Goal: Information Seeking & Learning: Learn about a topic

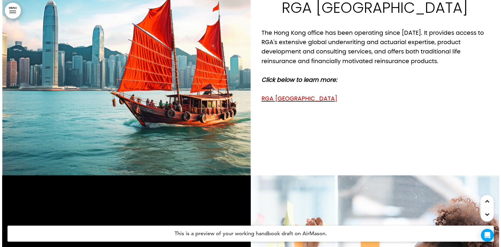
scroll to position [1391, 0]
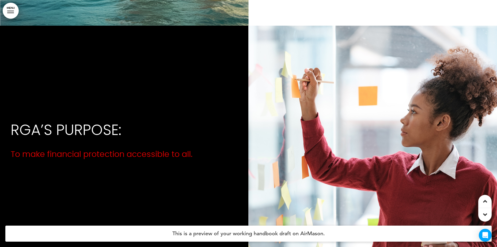
click at [14, 14] on link "MENU" at bounding box center [11, 11] width 16 height 16
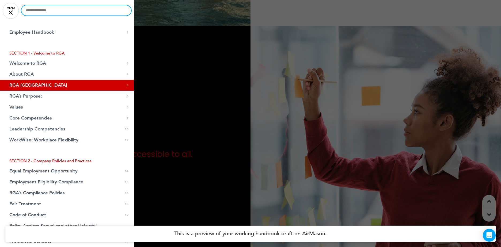
click at [86, 10] on input "text" at bounding box center [76, 10] width 110 height 10
type input "*"
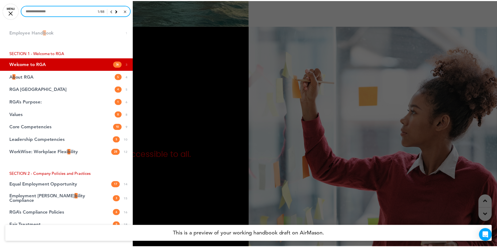
scroll to position [494, 0]
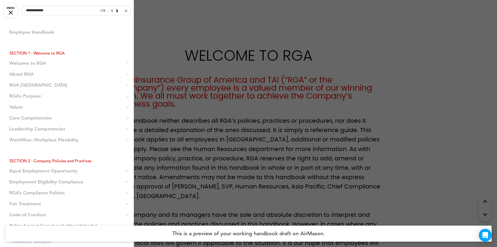
click at [116, 10] on icon at bounding box center [117, 10] width 2 height 5
click at [193, 132] on div at bounding box center [248, 123] width 497 height 247
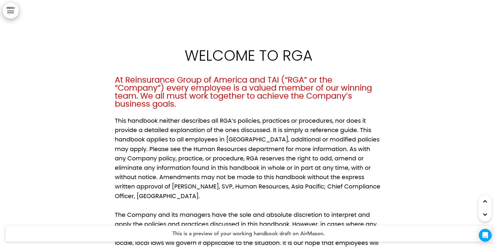
click at [8, 13] on div at bounding box center [10, 13] width 7 height 1
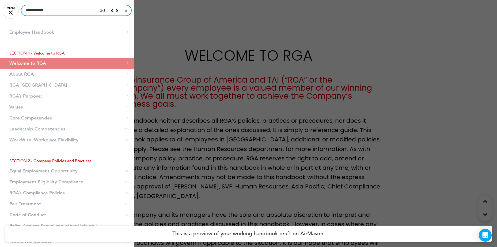
click at [71, 13] on input "**********" at bounding box center [76, 10] width 110 height 10
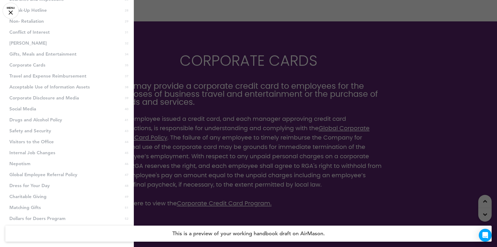
scroll to position [294, 0]
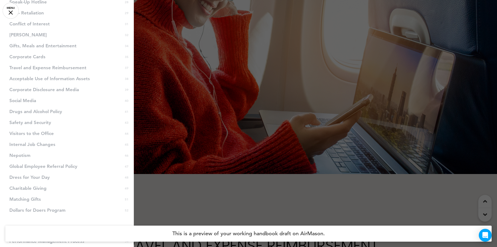
click at [48, 129] on li "Visitors to the Office 44" at bounding box center [67, 133] width 134 height 11
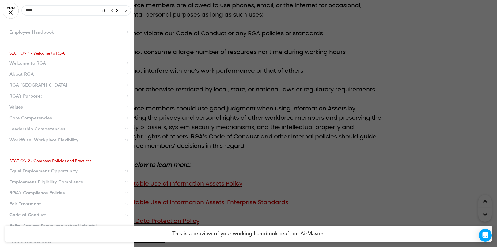
scroll to position [11720, 0]
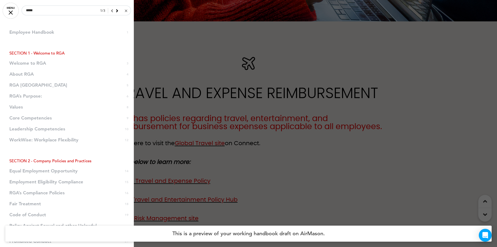
click at [116, 9] on icon at bounding box center [117, 10] width 2 height 5
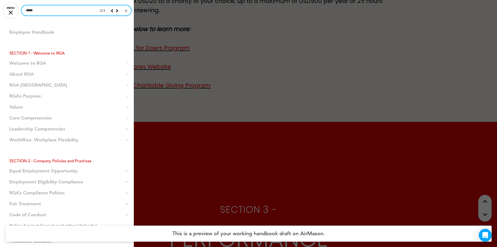
click at [80, 15] on input "*****" at bounding box center [76, 10] width 110 height 10
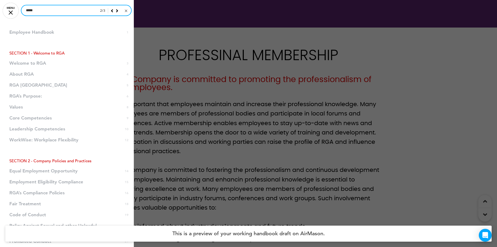
click at [81, 10] on input "*****" at bounding box center [76, 10] width 110 height 10
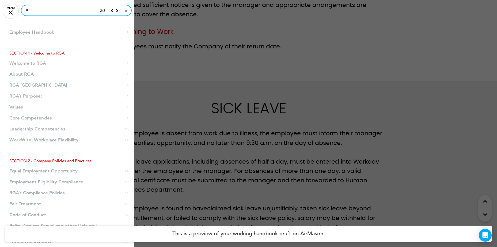
type input "*"
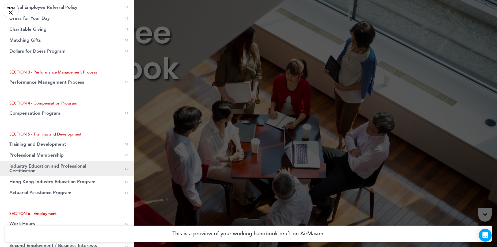
scroll to position [455, 0]
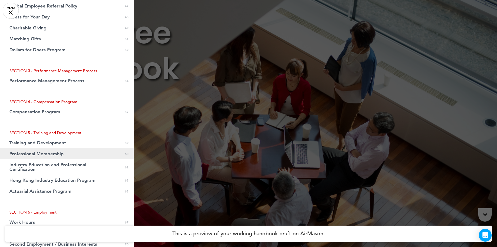
click at [50, 152] on span "Professional Membership" at bounding box center [36, 154] width 54 height 5
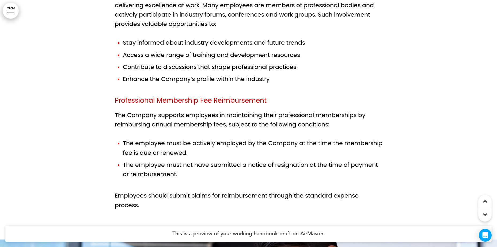
scroll to position [18547, 0]
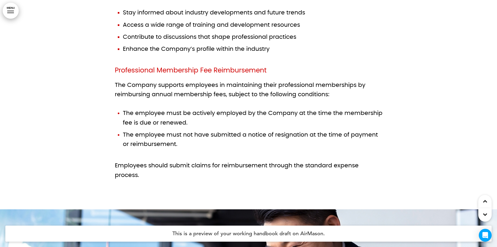
click at [22, 7] on div at bounding box center [248, 12] width 497 height 396
click at [11, 12] on link "MENU" at bounding box center [11, 11] width 16 height 16
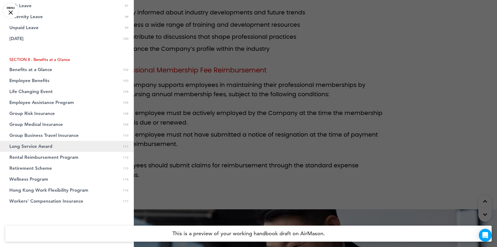
scroll to position [968, 0]
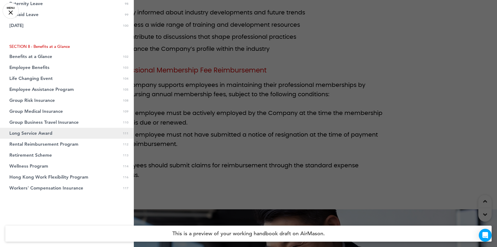
click at [64, 135] on link "Long Service Award 111" at bounding box center [67, 133] width 134 height 11
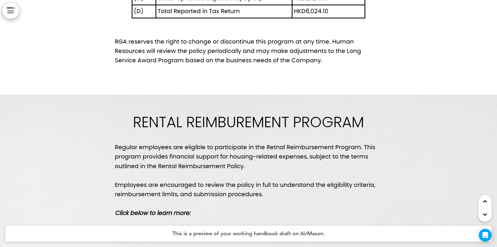
scroll to position [34017, 0]
click at [6, 11] on link "MENU" at bounding box center [11, 11] width 16 height 16
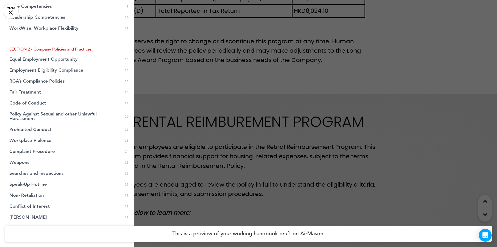
scroll to position [0, 0]
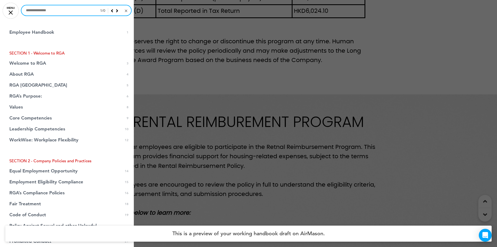
click at [72, 7] on input "text" at bounding box center [76, 10] width 110 height 10
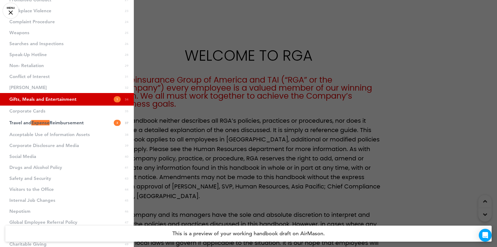
scroll to position [241, 0]
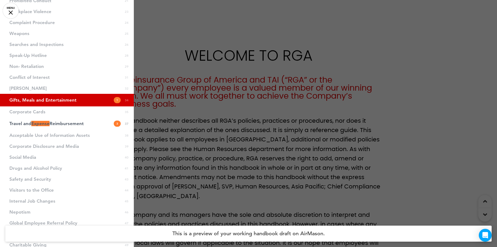
type input "*******"
click at [85, 105] on link "Gifts, Meals and Entertainment 1 34" at bounding box center [67, 100] width 134 height 13
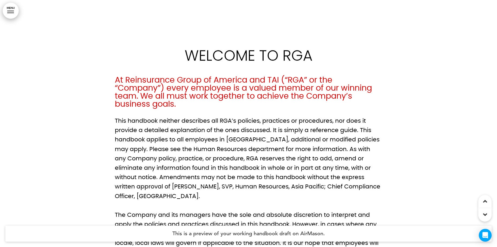
click at [14, 16] on link "MENU" at bounding box center [11, 11] width 16 height 16
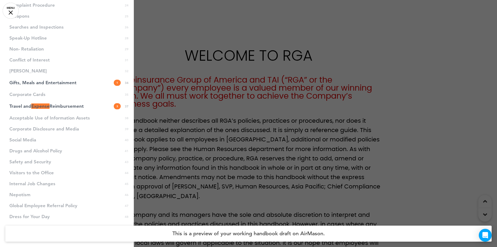
scroll to position [267, 0]
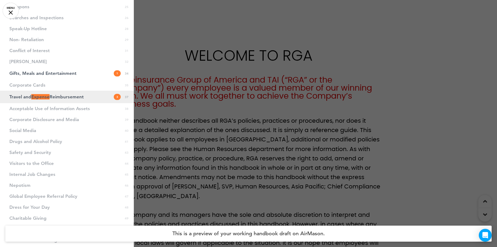
click at [45, 93] on link "Travel and Expense Reimbursement 3 37" at bounding box center [67, 97] width 134 height 13
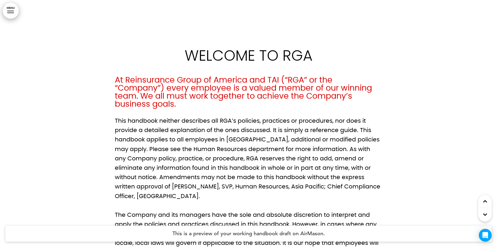
click at [297, 140] on p "This handbook neither describes all RGA’s policies, practices or procedures, no…" at bounding box center [248, 158] width 267 height 85
click at [20, 16] on div at bounding box center [248, 214] width 497 height 428
click at [7, 12] on link "MENU" at bounding box center [11, 11] width 16 height 16
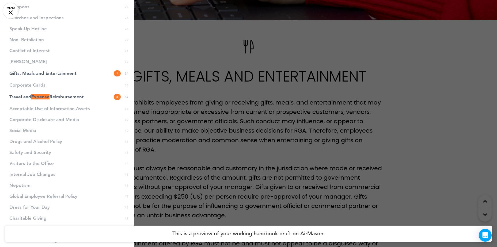
scroll to position [214, 0]
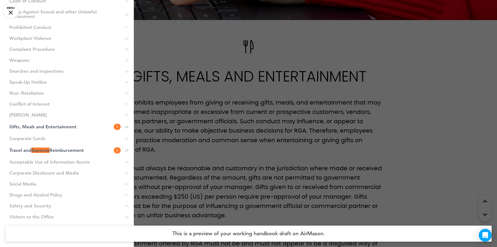
click at [267, 71] on div at bounding box center [248, 123] width 497 height 247
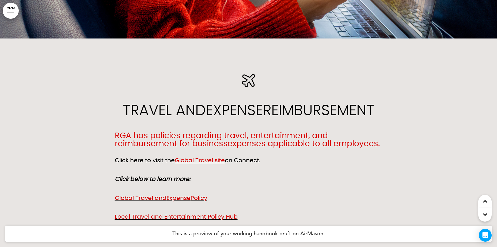
click at [281, 147] on div "Travel and Expense Reimbursement RGA has policies regarding travel, entertainme…" at bounding box center [248, 162] width 267 height 216
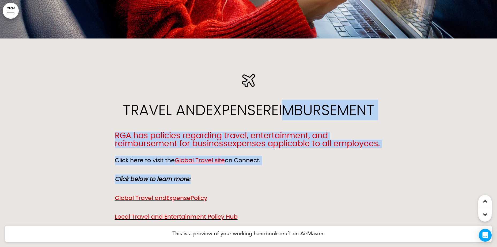
scroll to position [11720, 0]
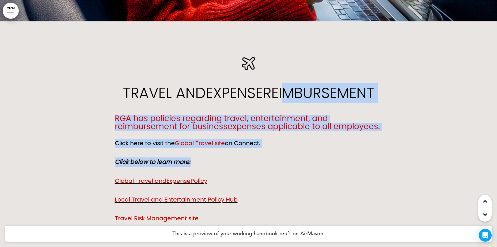
click at [322, 91] on div "Travel and Expense Reimbursement RGA has policies regarding travel, entertainme…" at bounding box center [248, 140] width 267 height 166
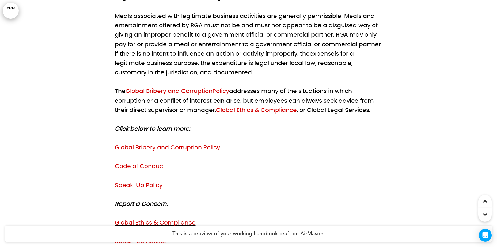
scroll to position [11105, 0]
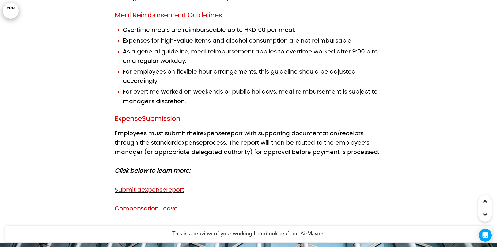
scroll to position [23031, 0]
